Goal: Transaction & Acquisition: Register for event/course

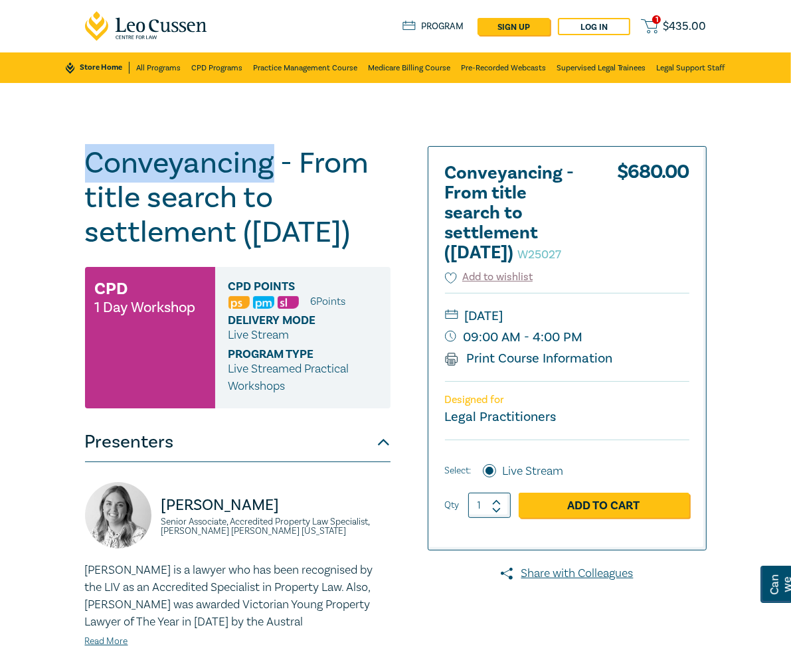
drag, startPoint x: 199, startPoint y: 165, endPoint x: 5, endPoint y: 169, distance: 194.7
click at [5, 169] on div "Conveyancing - From title search to settlement ([DATE]) W25027 CPD 1 Day Worksh…" at bounding box center [395, 478] width 791 height 791
copy h1 "Conveyancing"
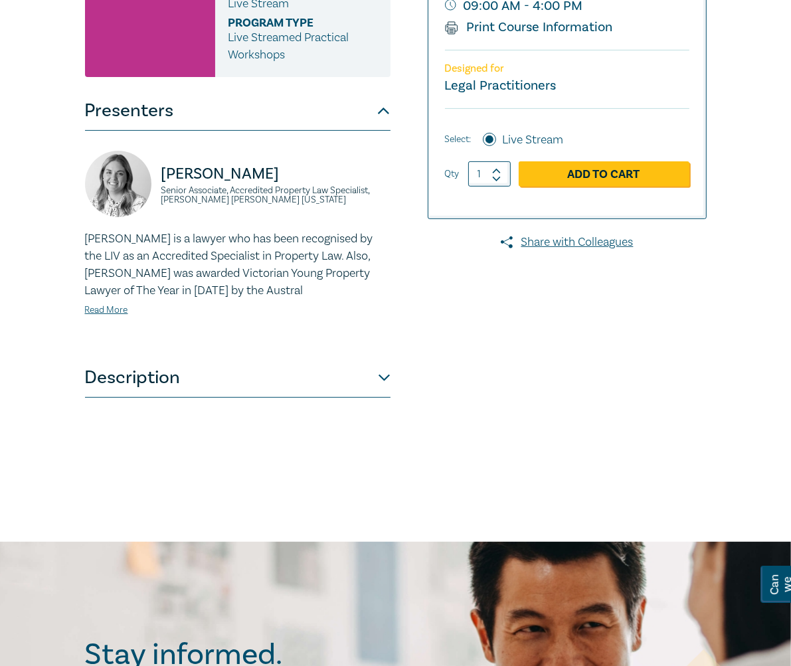
scroll to position [332, 0]
click at [391, 383] on button "Description" at bounding box center [238, 377] width 306 height 40
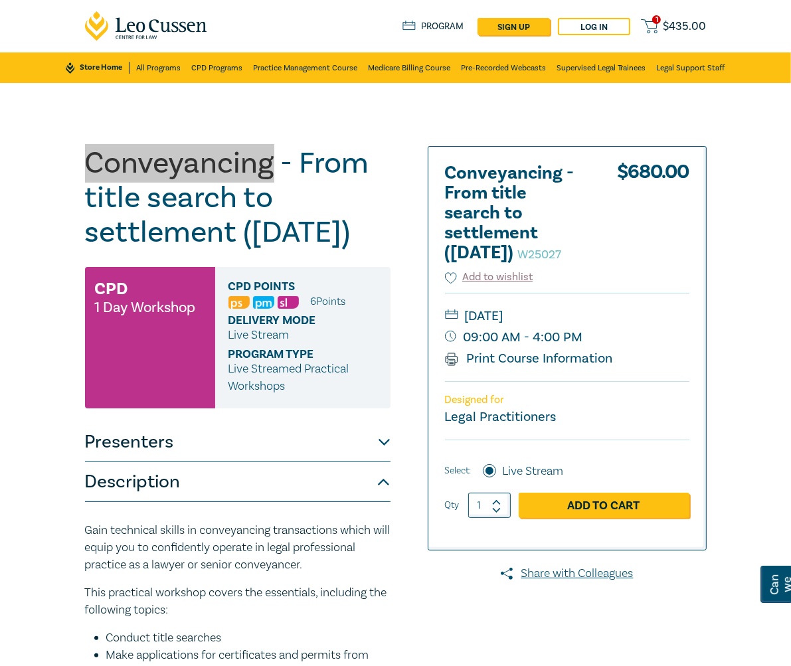
scroll to position [0, 0]
